Goal: Transaction & Acquisition: Subscribe to service/newsletter

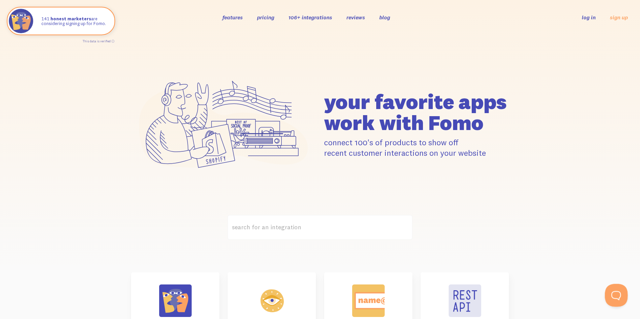
click at [617, 293] on button "Open Beacon popover" at bounding box center [615, 294] width 20 height 20
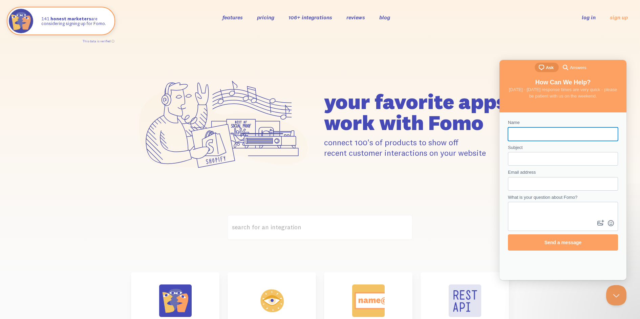
click at [459, 63] on div "your favorite apps" at bounding box center [320, 125] width 386 height 132
drag, startPoint x: 485, startPoint y: 66, endPoint x: 499, endPoint y: 71, distance: 14.8
click at [486, 66] on div "your favorite apps" at bounding box center [320, 125] width 386 height 132
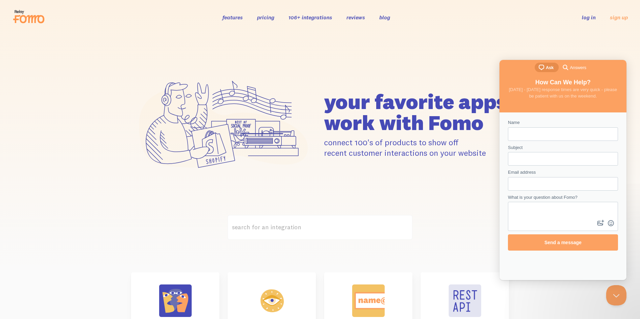
click at [568, 41] on div "your favorite apps" at bounding box center [320, 125] width 640 height 181
click at [612, 286] on button "Close Beacon popover" at bounding box center [615, 294] width 20 height 20
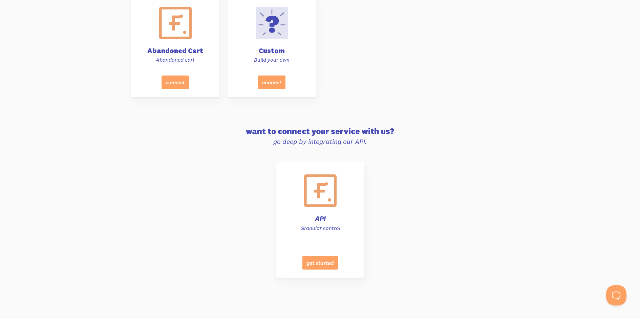
scroll to position [3081, 0]
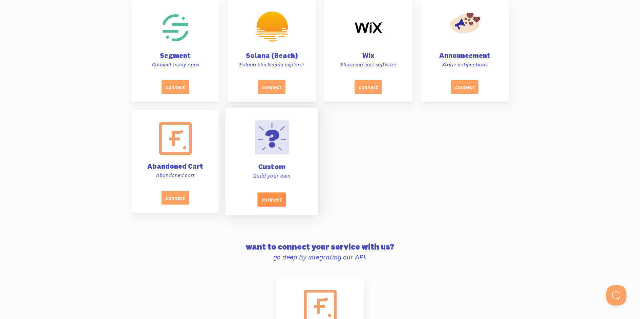
click at [275, 200] on button "connect" at bounding box center [271, 199] width 29 height 14
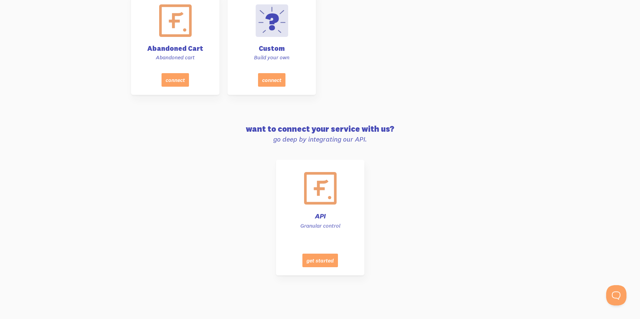
scroll to position [3200, 0]
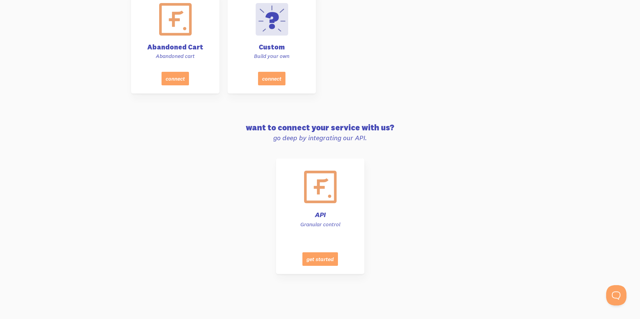
drag, startPoint x: 292, startPoint y: 140, endPoint x: 359, endPoint y: 142, distance: 67.4
click at [359, 142] on p "go deep by integrating our API." at bounding box center [320, 137] width 378 height 9
click at [415, 235] on div "API Granular control get started" at bounding box center [320, 220] width 386 height 124
click at [323, 262] on button "get started" at bounding box center [319, 261] width 37 height 14
